Goal: Information Seeking & Learning: Learn about a topic

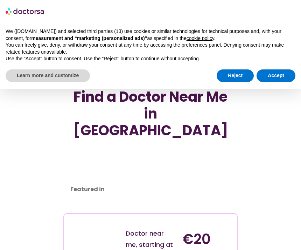
scroll to position [3919, 0]
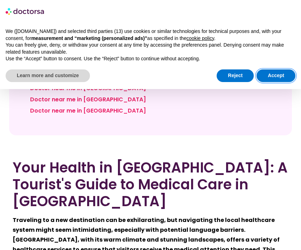
click at [285, 74] on button "Accept" at bounding box center [276, 75] width 39 height 13
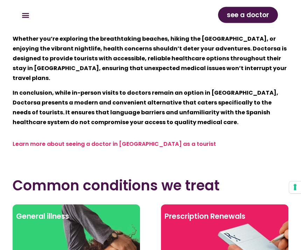
scroll to position [4661, 0]
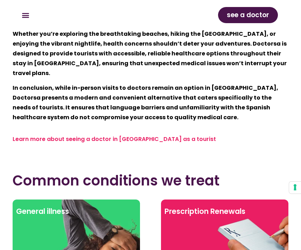
scroll to position [4664, 0]
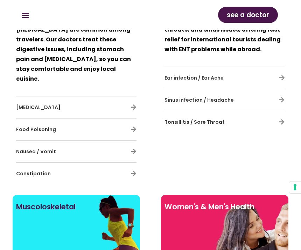
scroll to position [5756, 0]
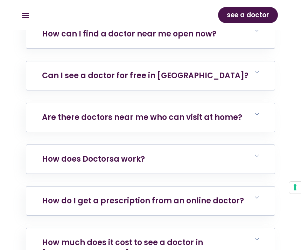
scroll to position [3182, 0]
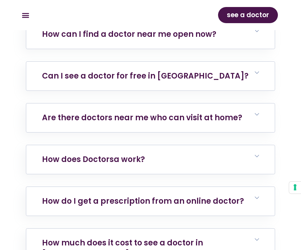
click at [69, 237] on link "How much does it cost to see a doctor in Tenerife?" at bounding box center [122, 248] width 161 height 22
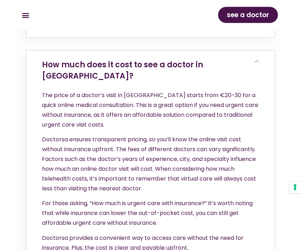
scroll to position [3360, 0]
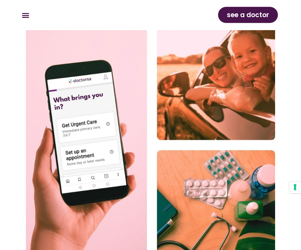
scroll to position [0, 0]
